Goal: Information Seeking & Learning: Learn about a topic

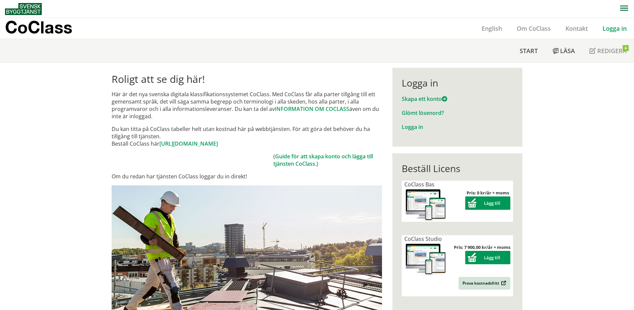
click at [616, 28] on link "Logga in" at bounding box center [615, 28] width 39 height 8
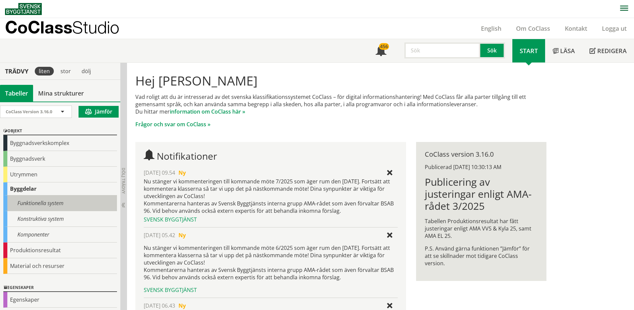
click at [53, 205] on div "Funktionella system" at bounding box center [60, 204] width 114 height 16
click at [61, 203] on div "Funktionella system" at bounding box center [60, 204] width 114 height 16
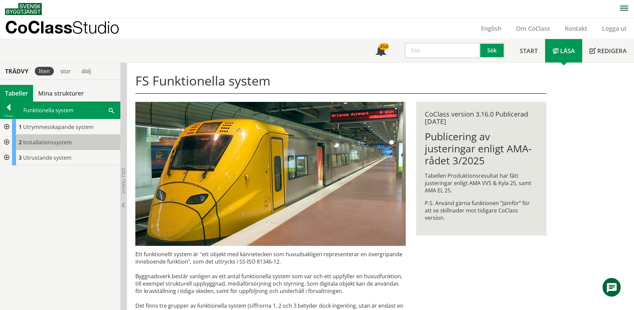
click at [44, 140] on body "AMA AMA Beskrivningsverktyg AMA Funktion BSAB Bygginfo Byggjura Byggkatalogen B…" at bounding box center [317, 155] width 634 height 310
click at [7, 142] on div at bounding box center [6, 142] width 12 height 15
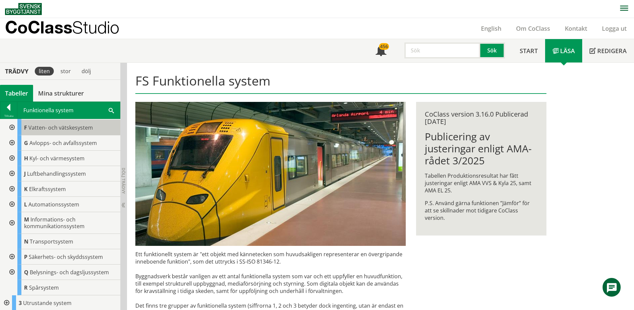
scroll to position [46, 0]
click at [14, 203] on div at bounding box center [11, 203] width 12 height 15
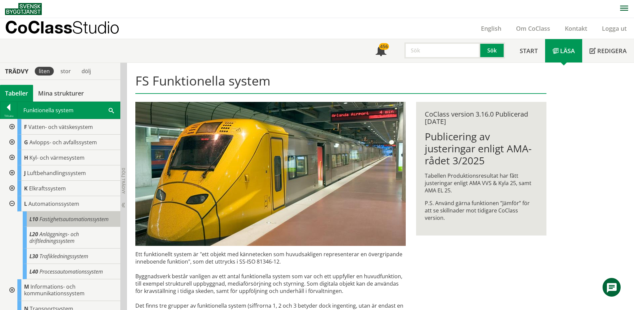
click at [39, 217] on span "Fastighetsautomationssystem" at bounding box center [73, 219] width 69 height 7
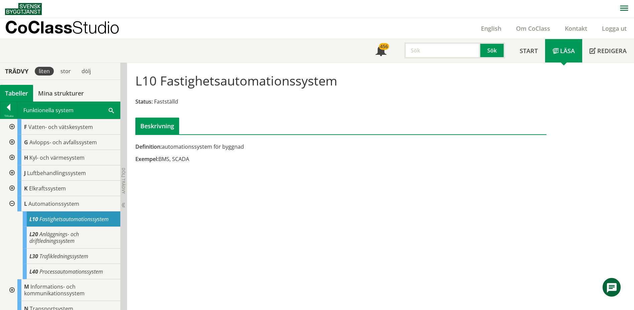
click at [11, 203] on div at bounding box center [11, 203] width 12 height 15
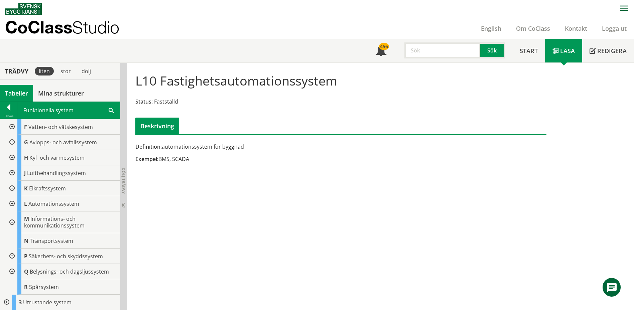
click at [14, 172] on div at bounding box center [11, 173] width 12 height 15
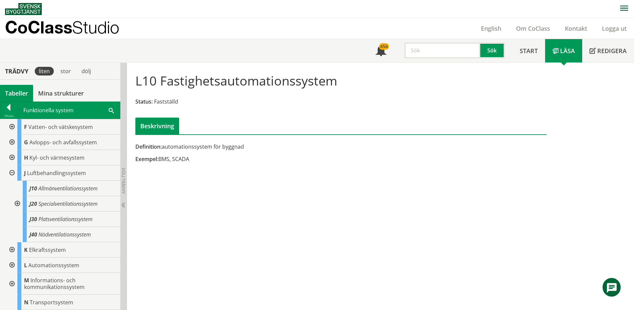
click at [11, 172] on div at bounding box center [11, 173] width 12 height 15
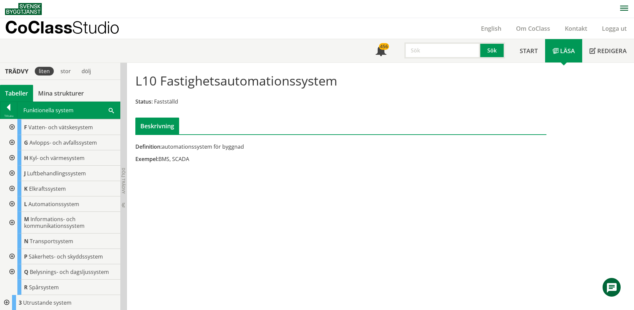
scroll to position [46, 0]
click at [13, 174] on div at bounding box center [11, 173] width 12 height 15
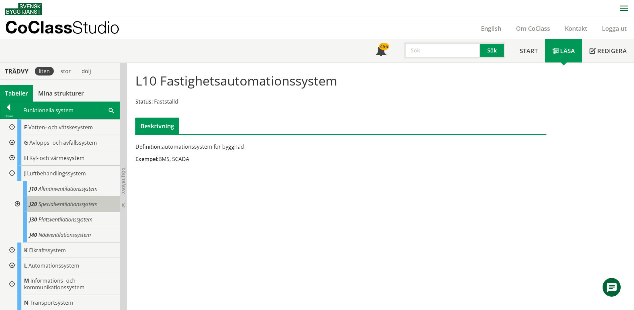
click at [37, 201] on span "J20" at bounding box center [33, 204] width 8 height 7
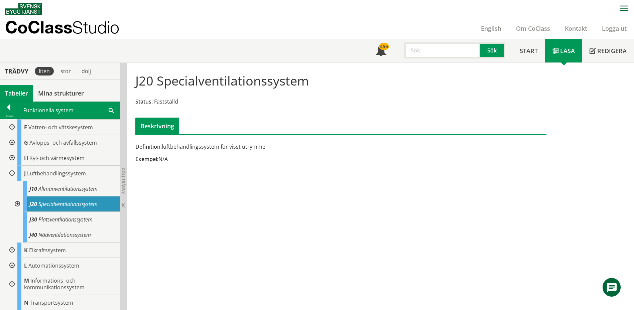
click at [16, 203] on div at bounding box center [17, 204] width 12 height 15
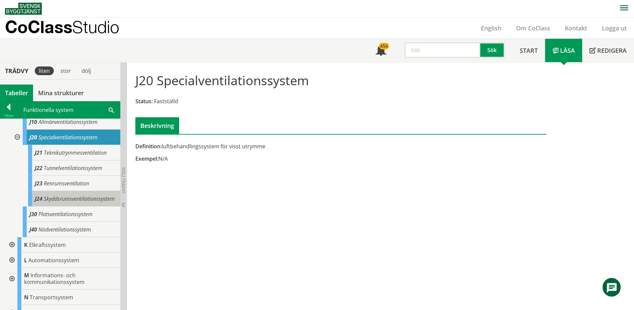
scroll to position [113, 0]
click at [18, 137] on div at bounding box center [17, 136] width 12 height 15
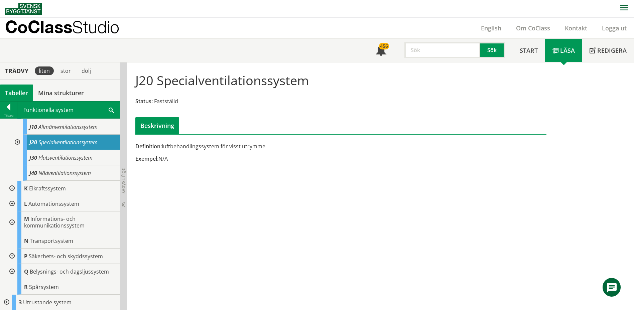
scroll to position [107, 0]
click at [36, 159] on span "J30" at bounding box center [33, 157] width 8 height 7
click at [56, 158] on span "Platsventilationssystem" at bounding box center [65, 157] width 54 height 7
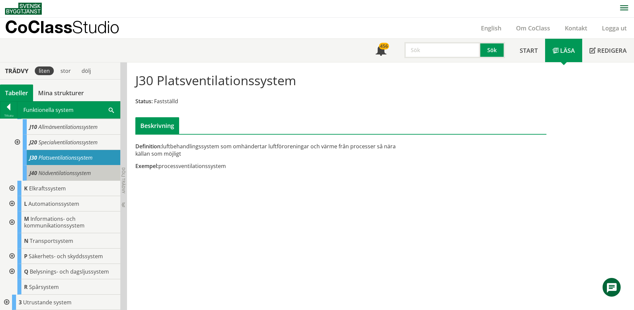
click at [61, 174] on span "Nödventilationssystem" at bounding box center [64, 173] width 52 height 7
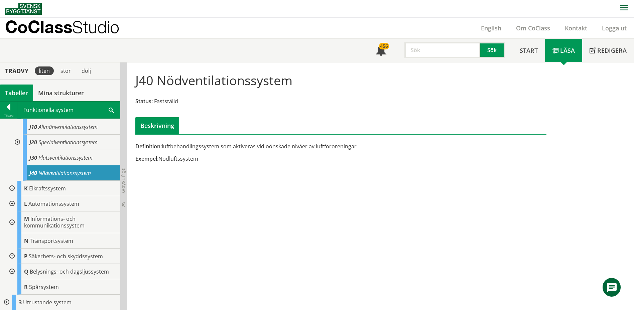
click at [16, 143] on div at bounding box center [17, 142] width 12 height 15
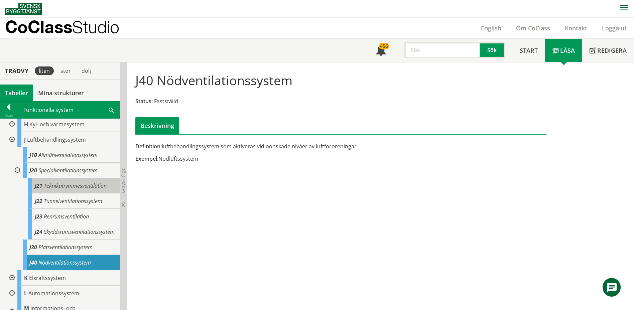
scroll to position [46, 0]
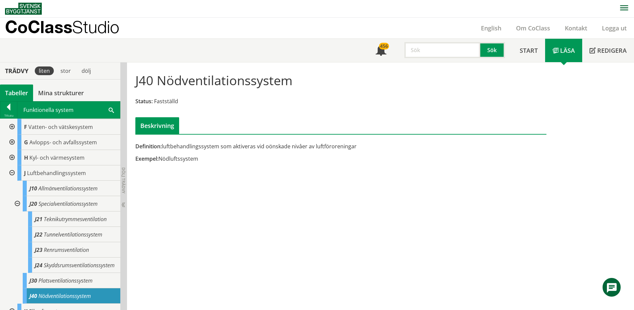
click at [13, 157] on div at bounding box center [11, 157] width 12 height 15
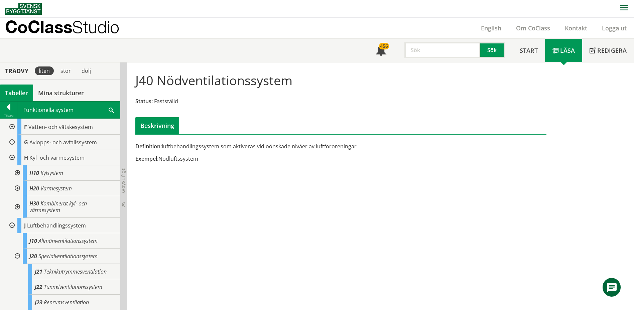
click at [12, 159] on div at bounding box center [11, 157] width 12 height 15
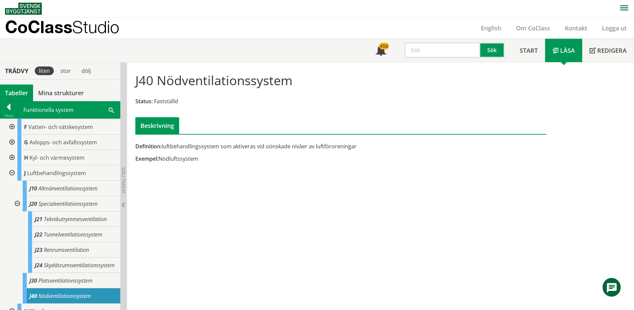
click at [13, 172] on div at bounding box center [11, 173] width 12 height 15
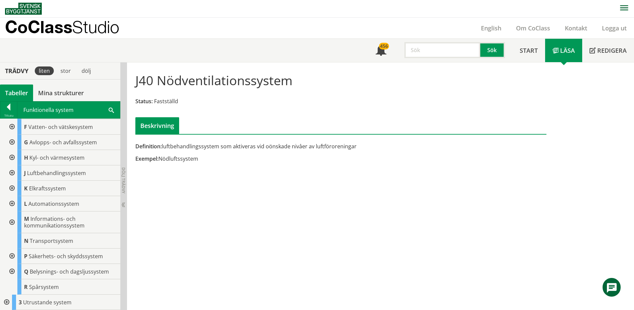
click at [9, 104] on div at bounding box center [8, 108] width 17 height 9
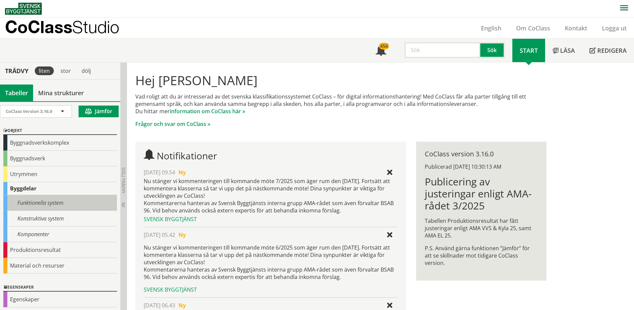
click at [41, 203] on div "Funktionella system" at bounding box center [60, 203] width 114 height 16
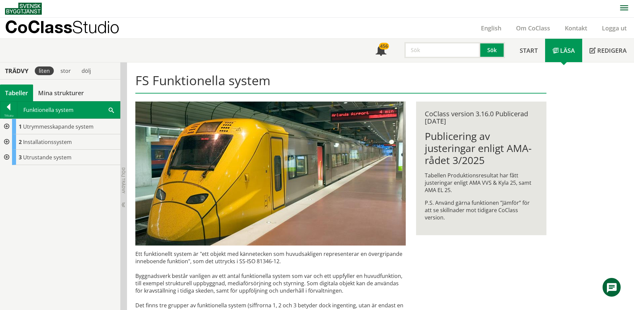
click at [6, 141] on div at bounding box center [6, 141] width 12 height 15
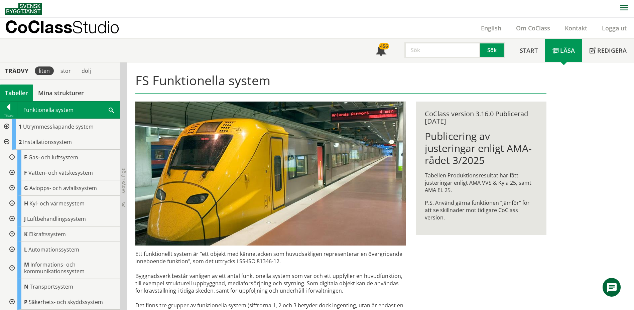
click at [12, 218] on div at bounding box center [11, 218] width 12 height 15
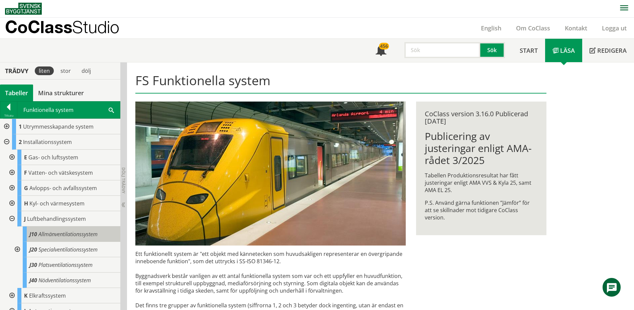
click at [58, 235] on span "Allmänventilationssystem" at bounding box center [67, 234] width 59 height 7
click at [18, 247] on div at bounding box center [17, 249] width 12 height 15
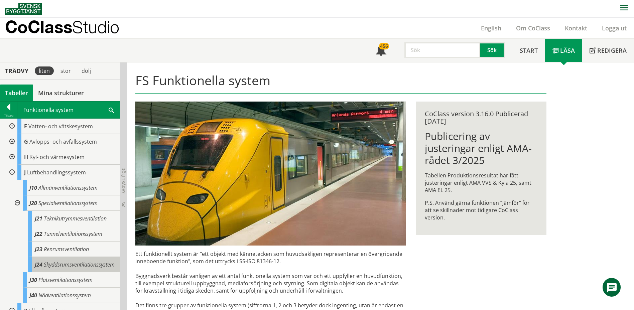
scroll to position [67, 0]
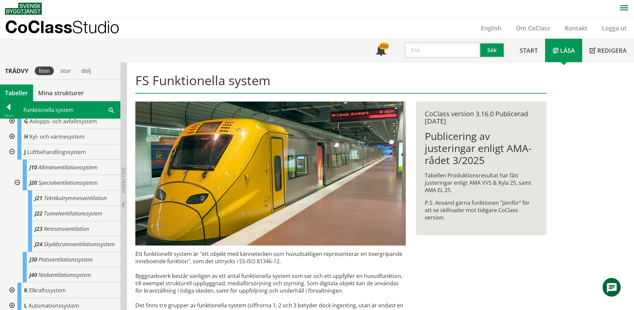
click at [16, 183] on div at bounding box center [17, 182] width 12 height 15
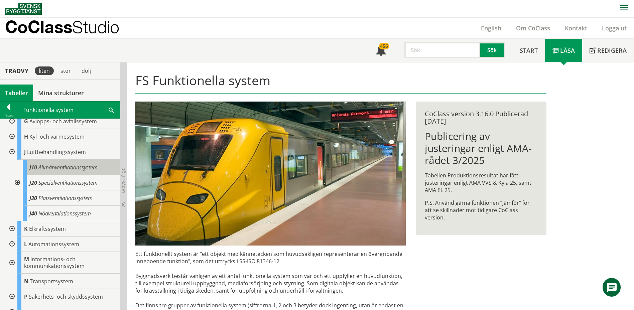
click at [43, 169] on span "Allmänventilationssystem" at bounding box center [67, 167] width 59 height 7
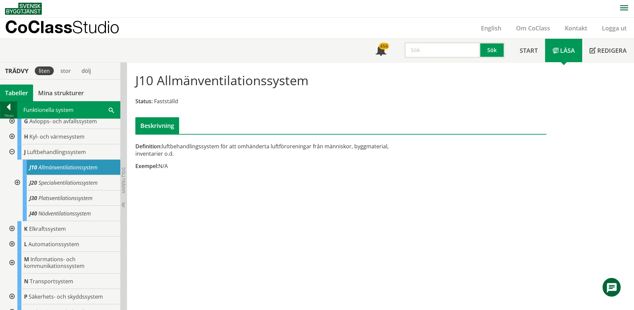
click at [9, 107] on div at bounding box center [8, 108] width 17 height 9
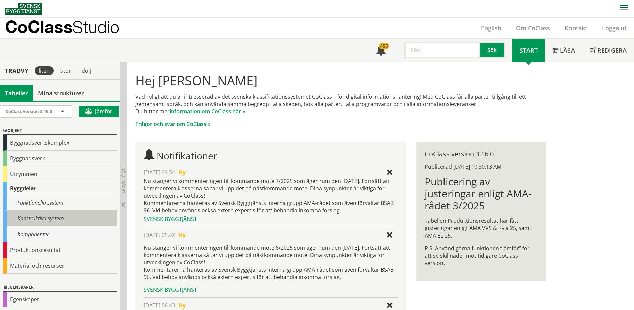
click at [47, 216] on div "Konstruktiva system" at bounding box center [60, 219] width 114 height 16
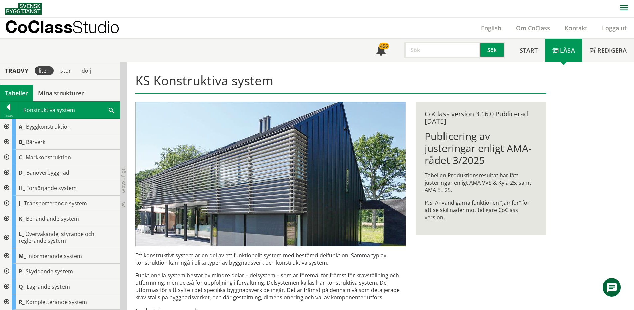
click at [6, 237] on div at bounding box center [6, 238] width 12 height 22
click at [9, 108] on div at bounding box center [8, 108] width 17 height 9
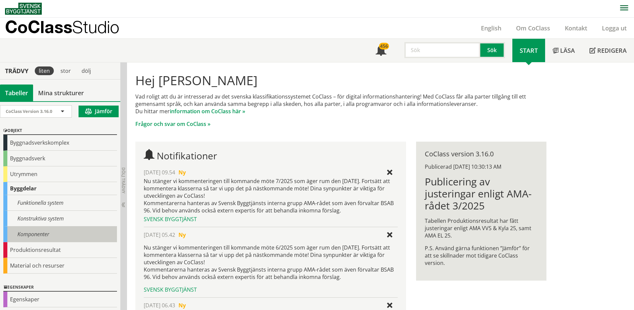
click at [48, 232] on div "Komponenter" at bounding box center [60, 235] width 114 height 16
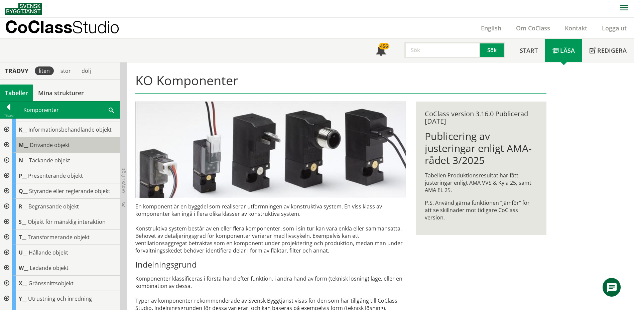
scroll to position [100, 0]
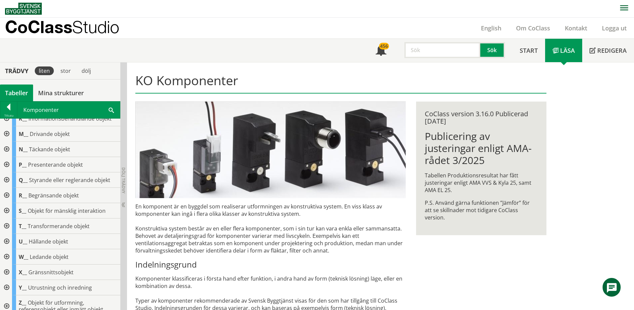
click at [7, 180] on div at bounding box center [6, 180] width 12 height 15
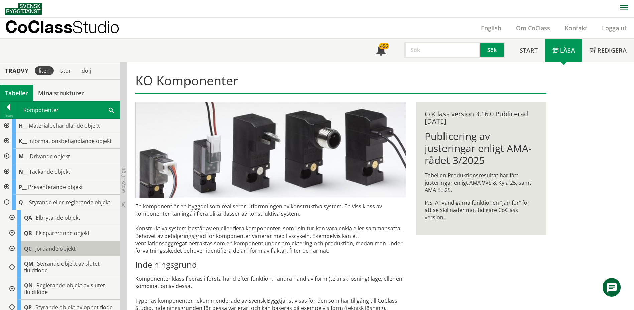
scroll to position [67, 0]
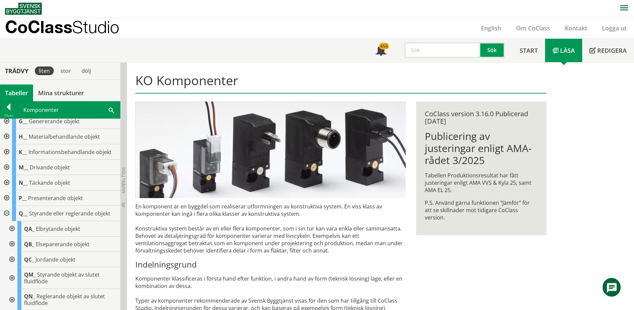
click at [7, 212] on div at bounding box center [6, 213] width 12 height 15
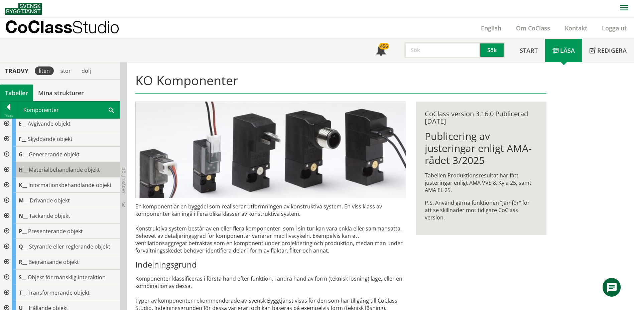
scroll to position [33, 0]
click at [6, 153] on div at bounding box center [6, 154] width 12 height 15
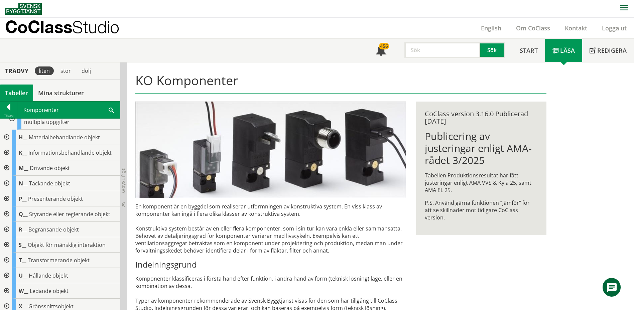
scroll to position [268, 0]
click at [8, 206] on div at bounding box center [6, 198] width 12 height 15
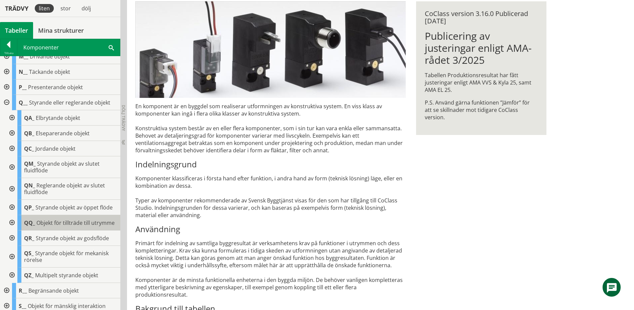
scroll to position [334, 0]
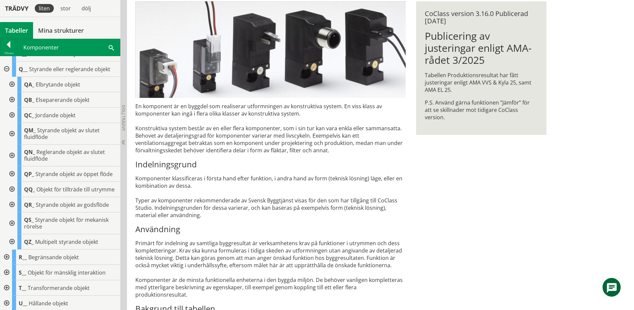
click at [11, 182] on div at bounding box center [11, 174] width 12 height 15
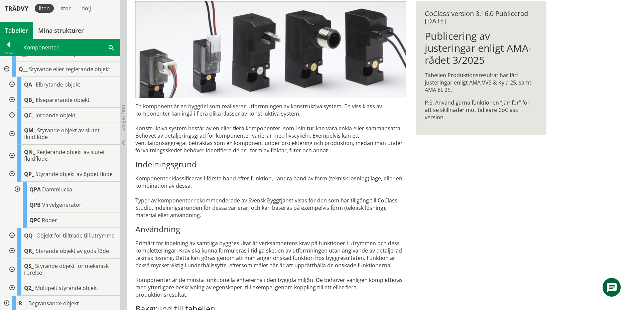
click at [14, 182] on div at bounding box center [11, 174] width 12 height 15
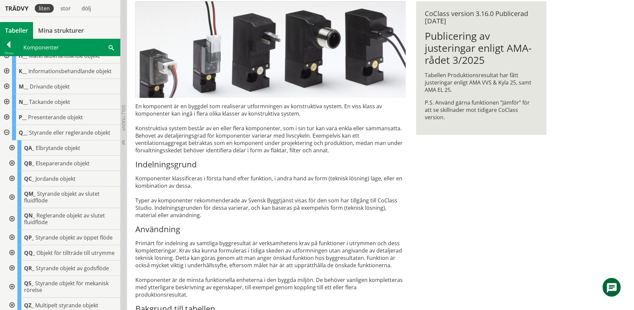
scroll to position [255, 0]
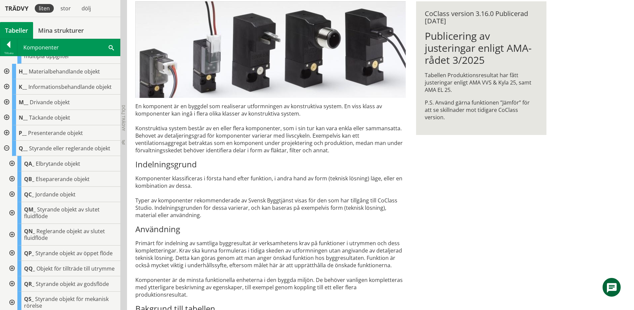
click at [6, 156] on div at bounding box center [6, 148] width 12 height 15
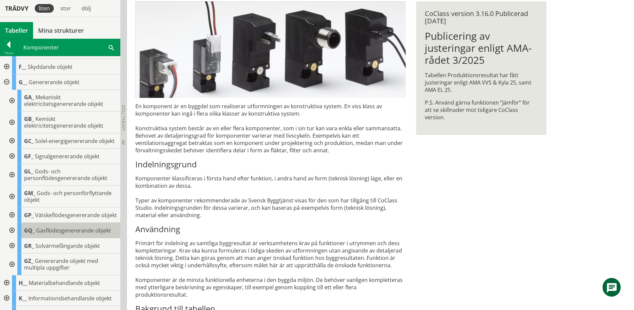
scroll to position [42, 0]
click at [6, 83] on div at bounding box center [6, 83] width 12 height 15
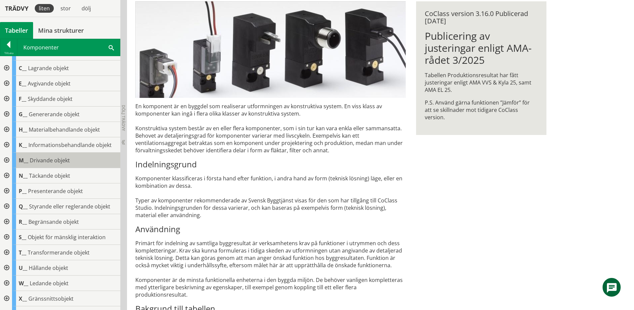
scroll to position [0, 0]
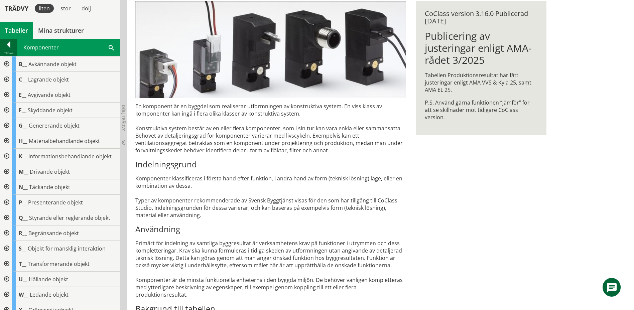
click at [8, 42] on div at bounding box center [8, 45] width 17 height 9
